Goal: Information Seeking & Learning: Learn about a topic

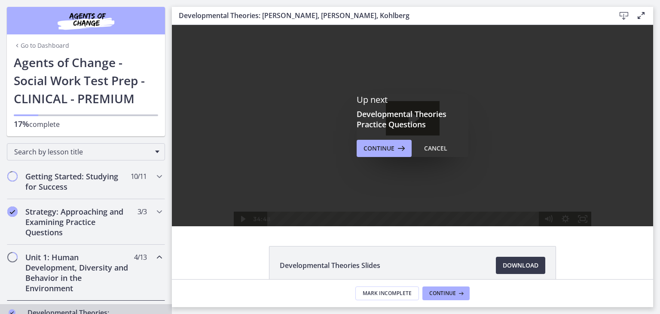
scroll to position [204, 0]
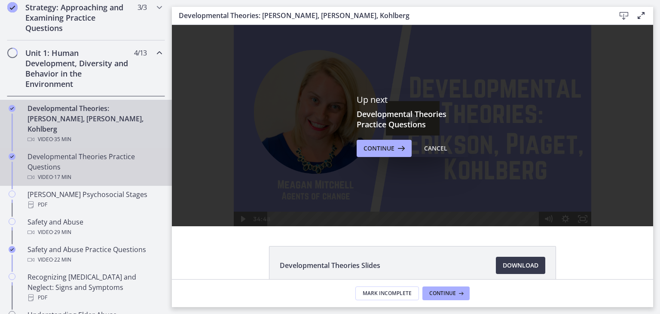
click at [49, 151] on div "Developmental Theories Practice Questions Video · 17 min" at bounding box center [95, 166] width 134 height 31
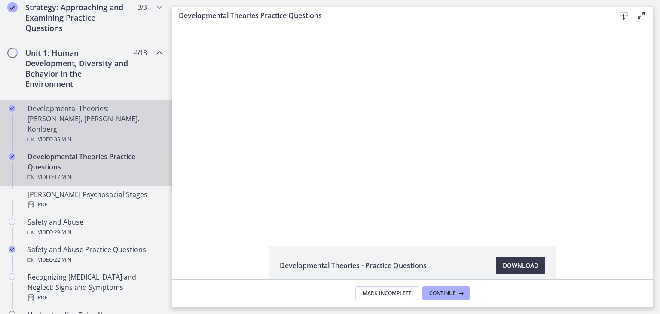
click at [81, 118] on div "Developmental Theories: [PERSON_NAME], [PERSON_NAME], Kohlberg Video · 35 min" at bounding box center [95, 123] width 134 height 41
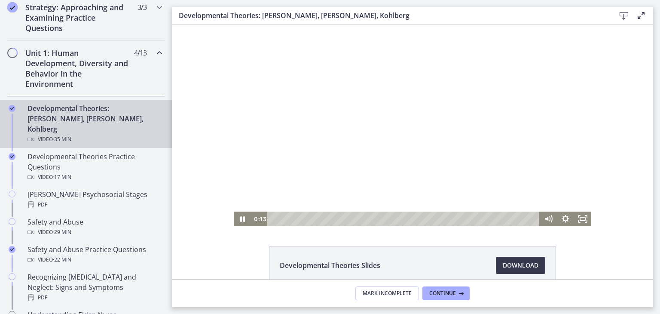
click at [251, 211] on div at bounding box center [413, 125] width 358 height 201
click at [245, 219] on icon "Play Video" at bounding box center [242, 218] width 17 height 15
click at [278, 219] on div "Playbar" at bounding box center [275, 218] width 5 height 5
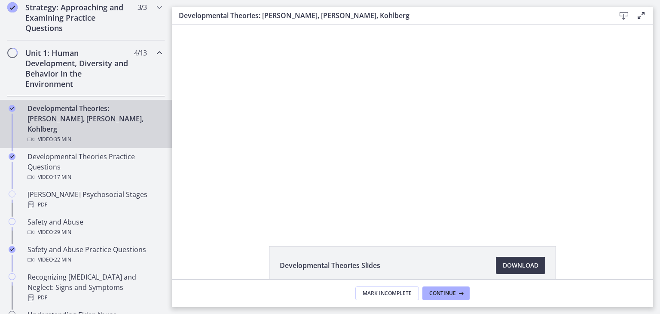
click at [296, 139] on div at bounding box center [413, 125] width 358 height 201
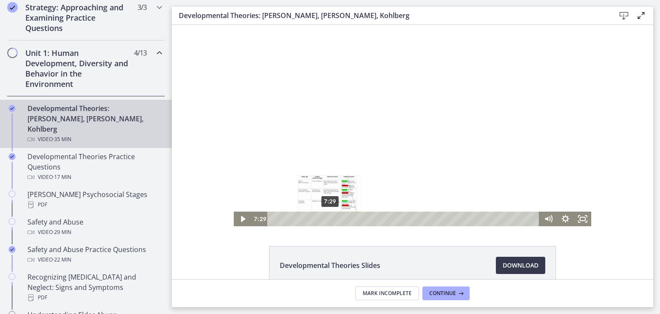
click at [249, 223] on icon "Play Video" at bounding box center [242, 218] width 17 height 15
click at [356, 220] on div "9:26" at bounding box center [405, 218] width 262 height 15
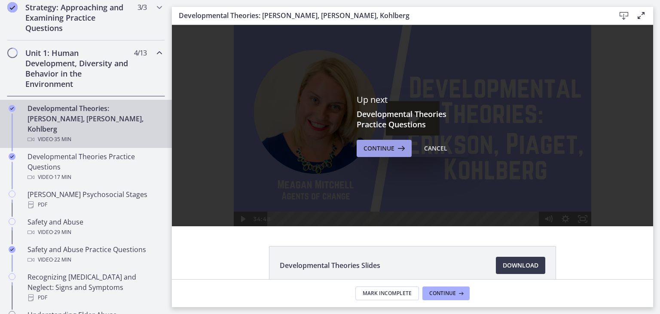
click at [373, 153] on span "Continue" at bounding box center [379, 148] width 31 height 10
